Goal: Transaction & Acquisition: Purchase product/service

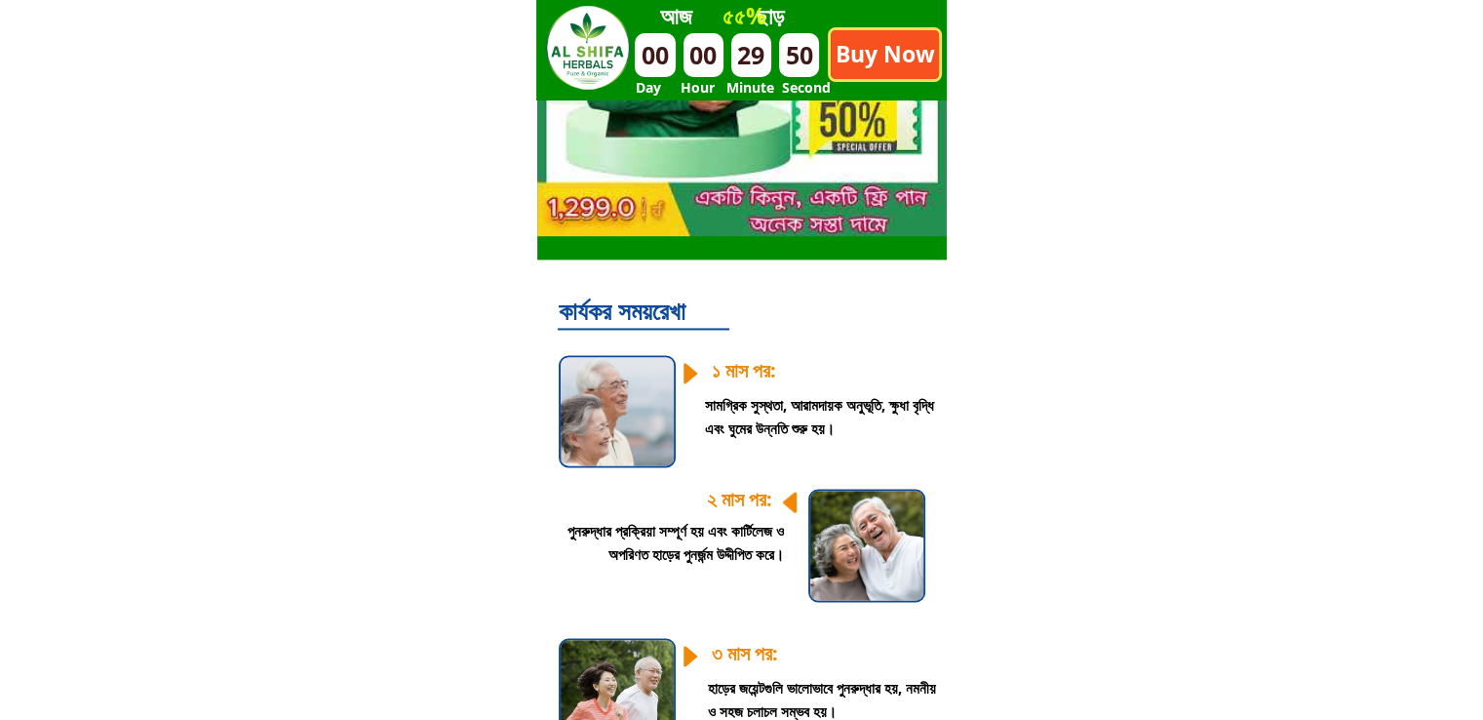
scroll to position [2925, 0]
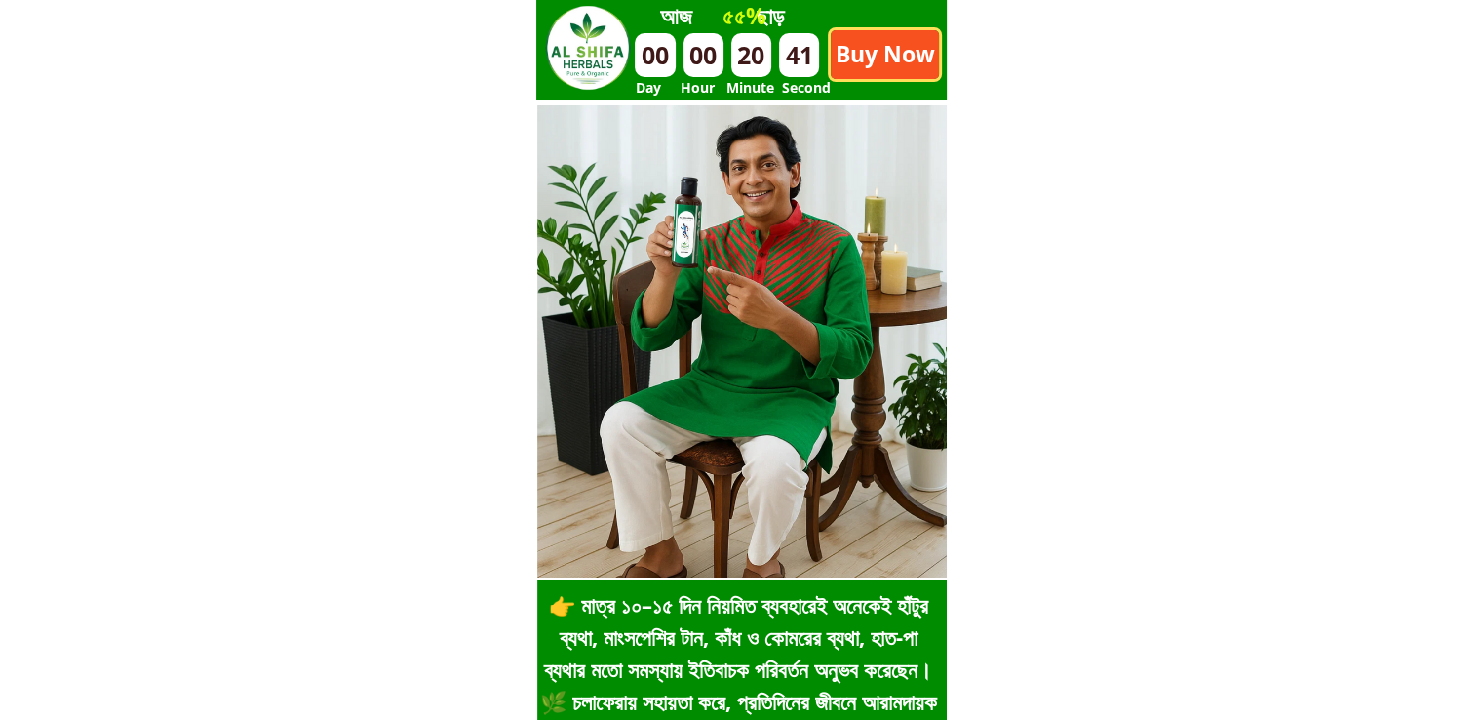
click at [885, 70] on p "Buy Now" at bounding box center [885, 54] width 108 height 49
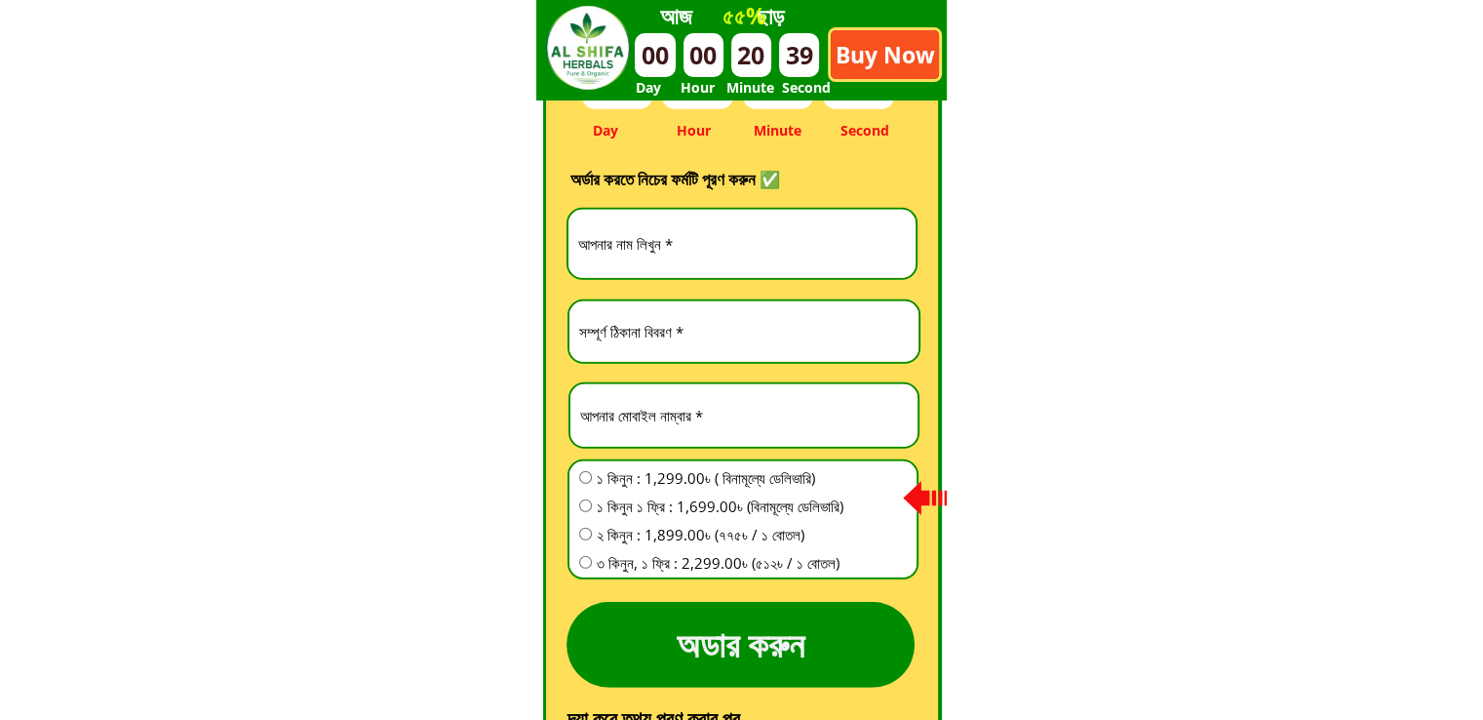
scroll to position [5575, 0]
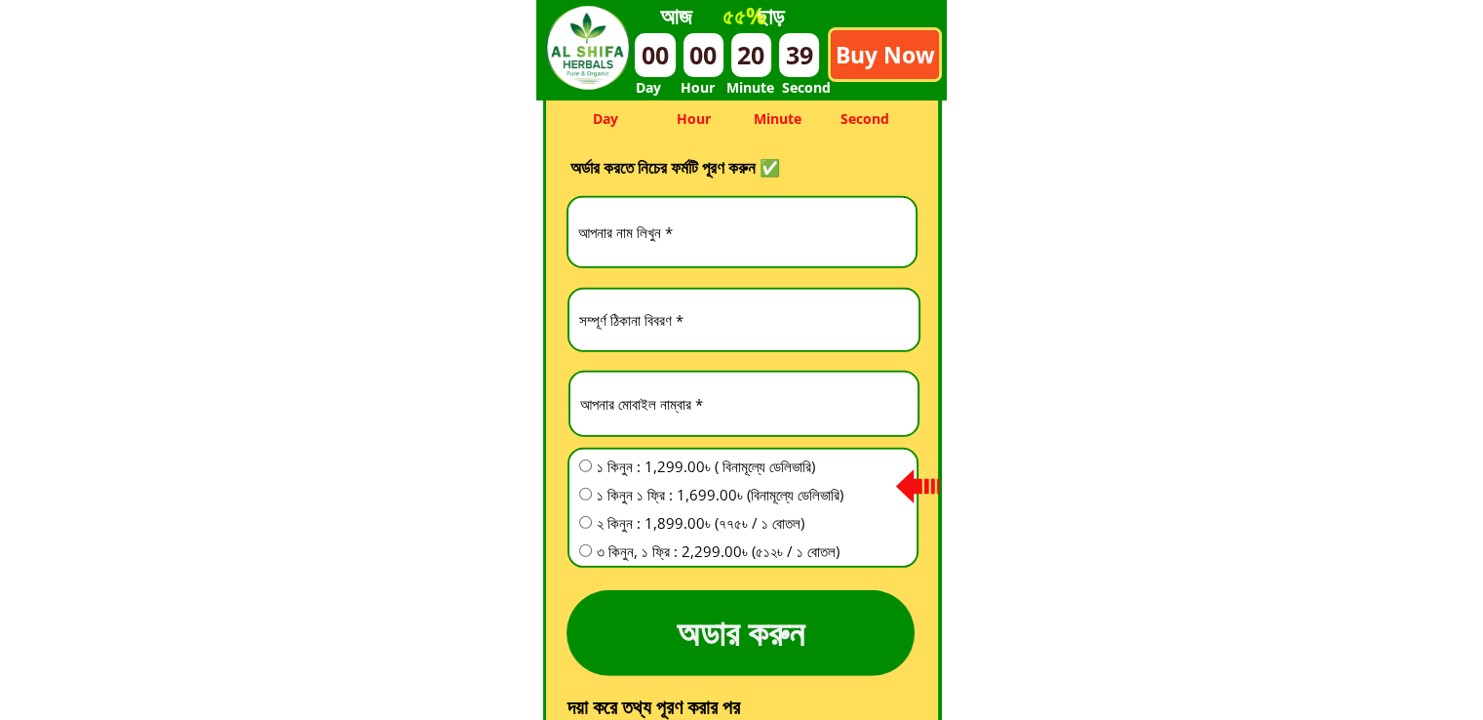
click at [756, 235] on input "text" at bounding box center [741, 232] width 337 height 69
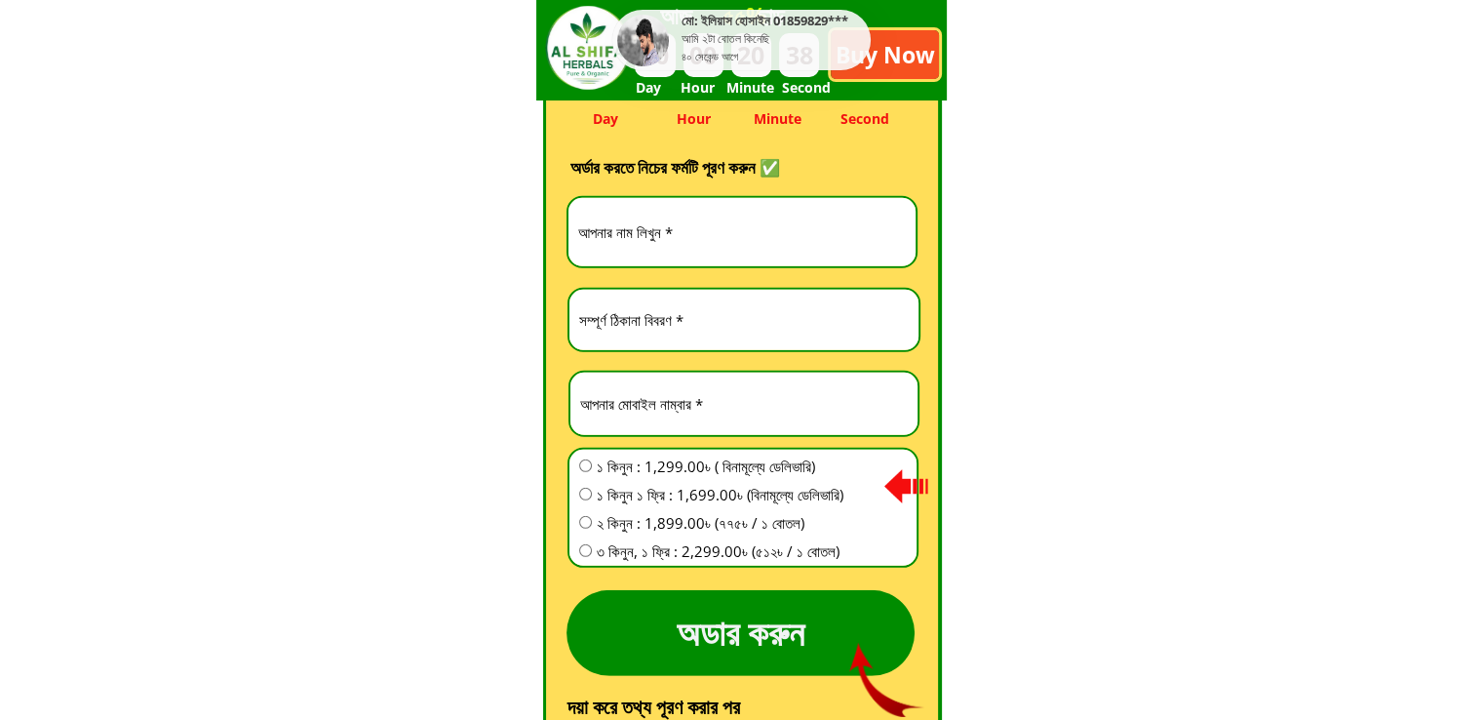
type input "[PERSON_NAME] [PERSON_NAME]"
type input "Barangay 3 Romblon,Romblon Note:I'm out of the Country [DATE] and I told my Sec…"
type input "9451846290"
click at [701, 496] on span "১ কিনুন ১ ফ্রি : 1,699.00৳ (বিনামূল্যে ডেলিভারি)" at bounding box center [720, 494] width 247 height 23
radio input "true"
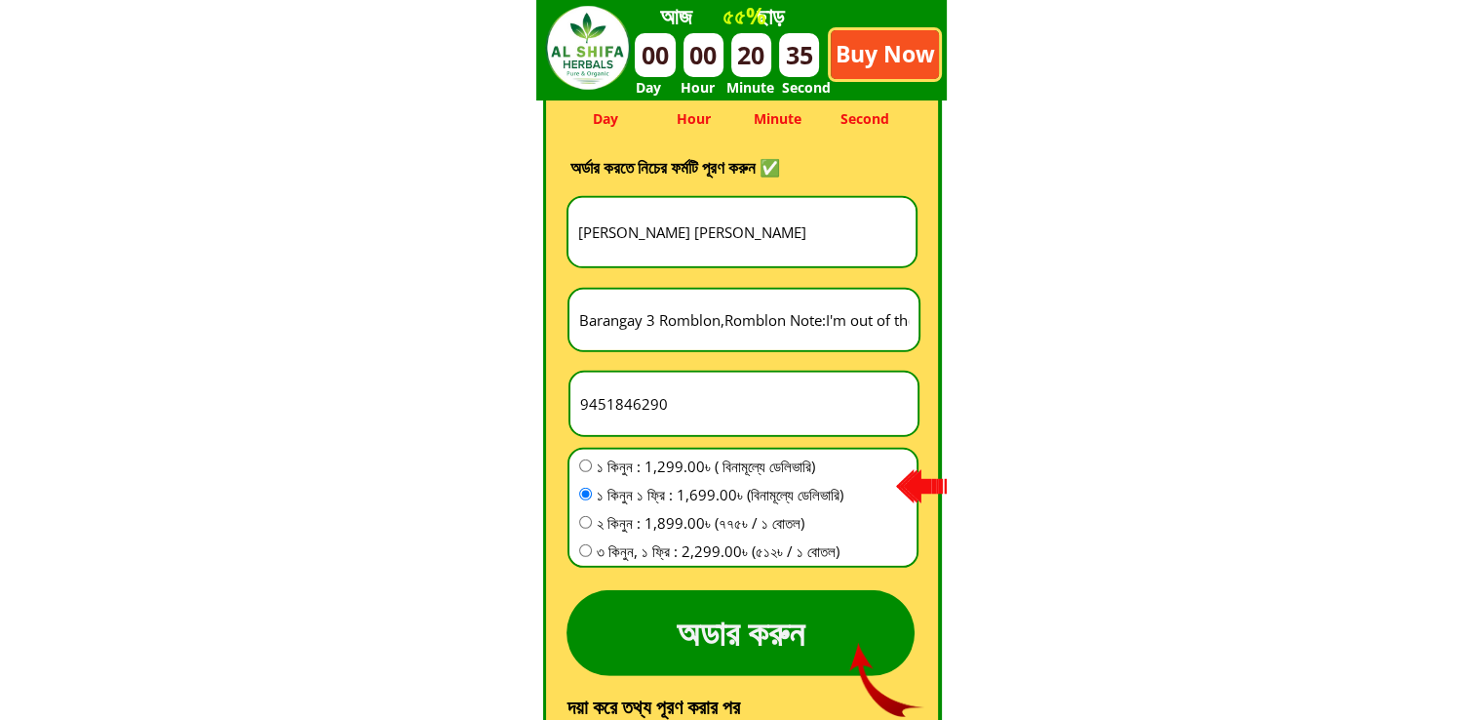
click at [581, 403] on input "9451846290" at bounding box center [743, 403] width 337 height 62
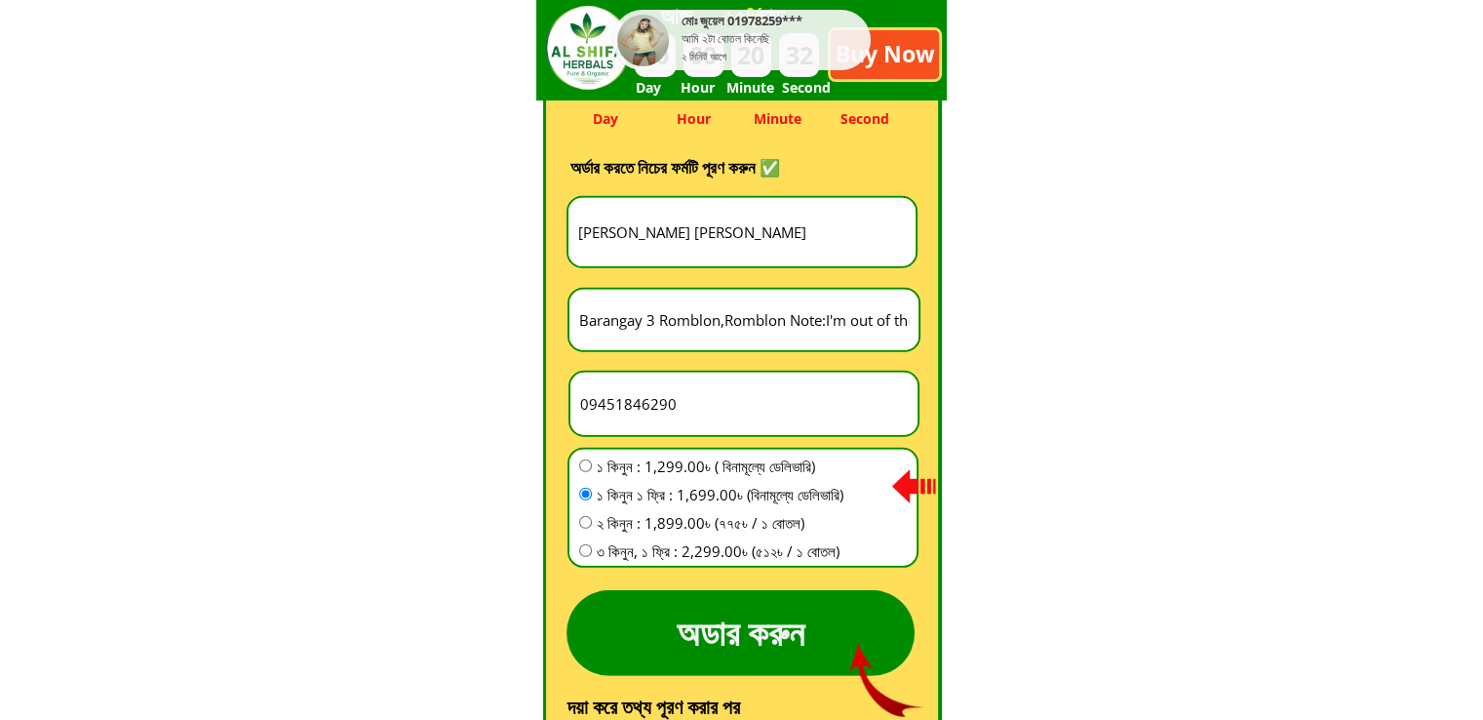
type input "09451846290"
click at [749, 628] on p "অডার করুন" at bounding box center [740, 633] width 348 height 87
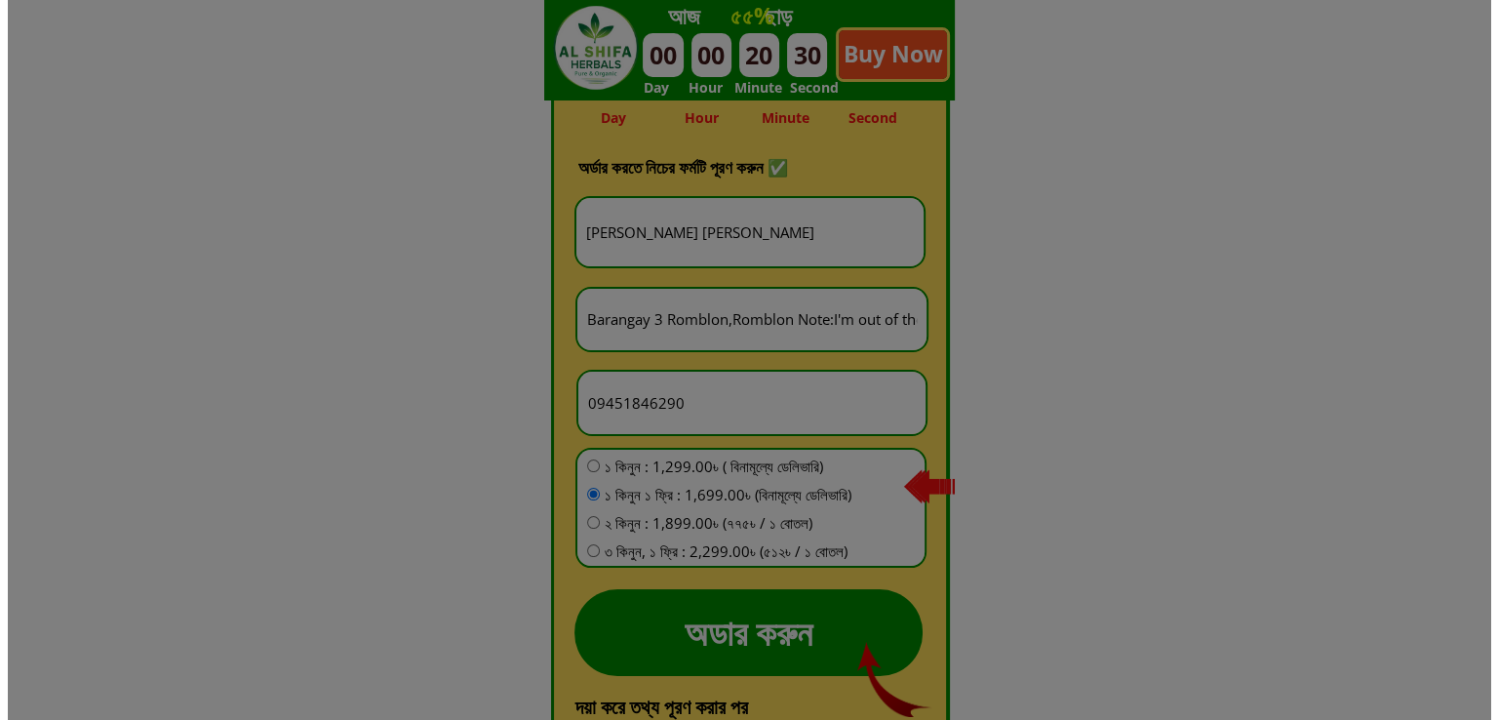
scroll to position [0, 0]
